Goal: Information Seeking & Learning: Learn about a topic

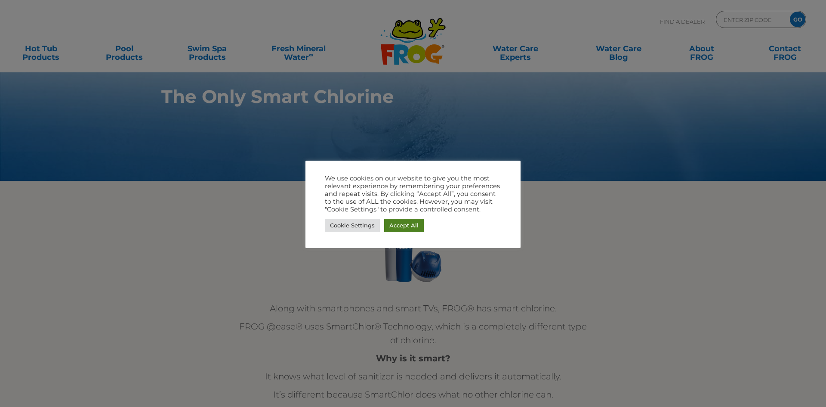
click at [417, 228] on link "Accept All" at bounding box center [404, 225] width 40 height 13
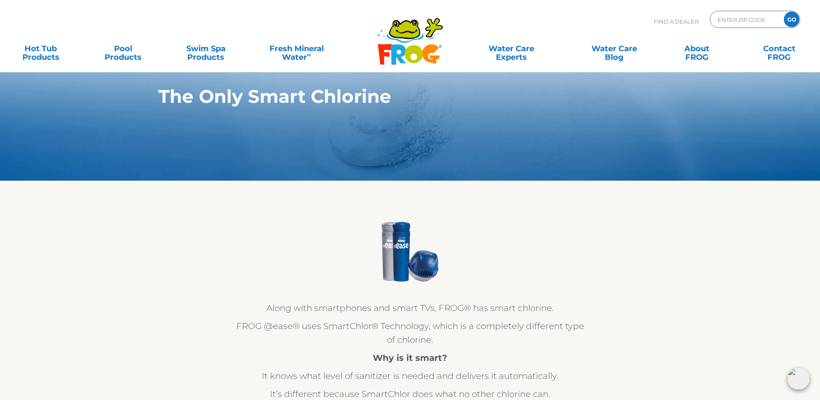
click at [40, 51] on link "Hot Tub Products" at bounding box center [41, 48] width 64 height 17
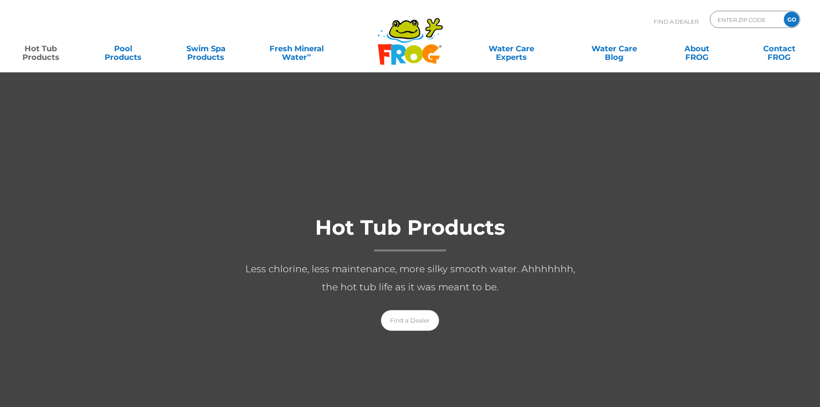
click at [40, 51] on link "Hot Tub Products" at bounding box center [41, 48] width 64 height 17
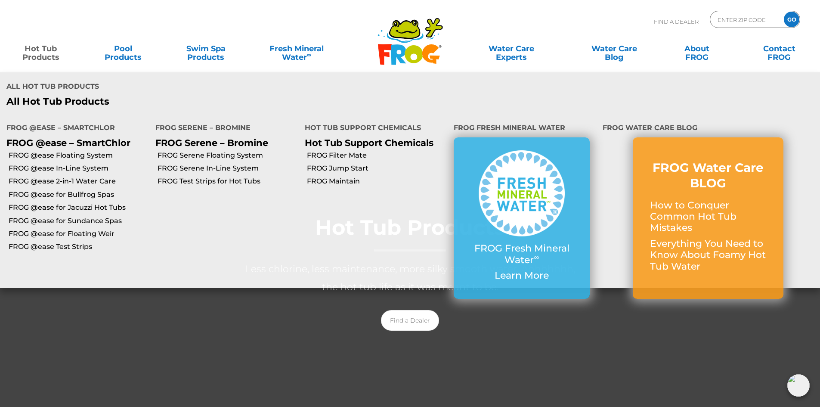
click at [40, 51] on link "Hot Tub Products" at bounding box center [41, 48] width 64 height 17
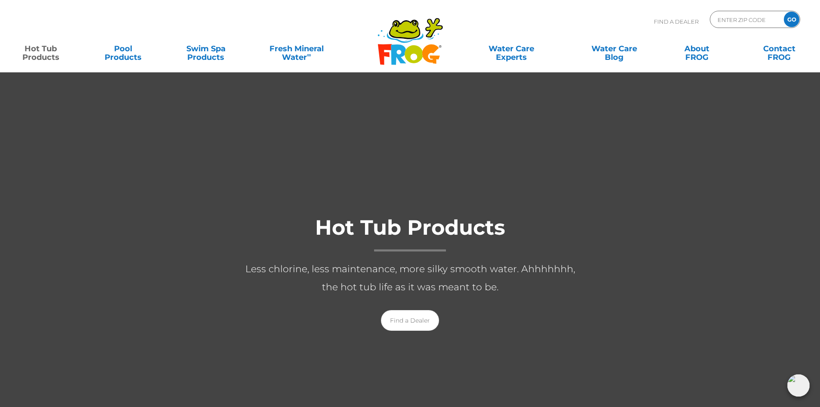
click at [42, 57] on link "Hot Tub Products" at bounding box center [41, 48] width 64 height 17
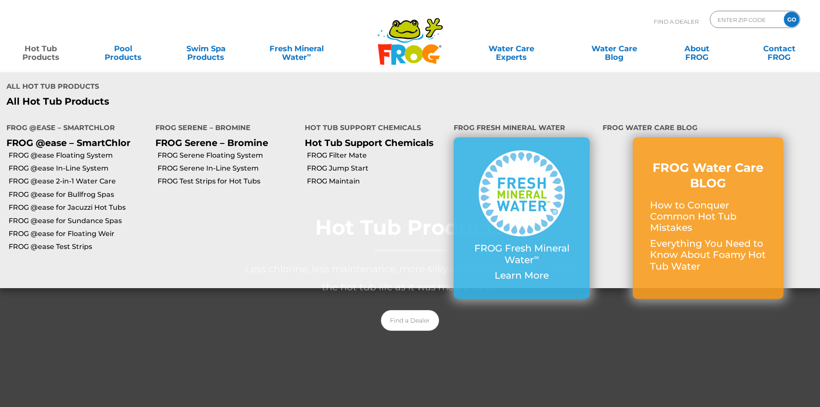
click at [41, 57] on link "Hot Tub Products" at bounding box center [41, 48] width 64 height 17
click at [63, 167] on link "FROG @ease In-Line System" at bounding box center [79, 168] width 140 height 9
